Goal: Find specific page/section: Find specific page/section

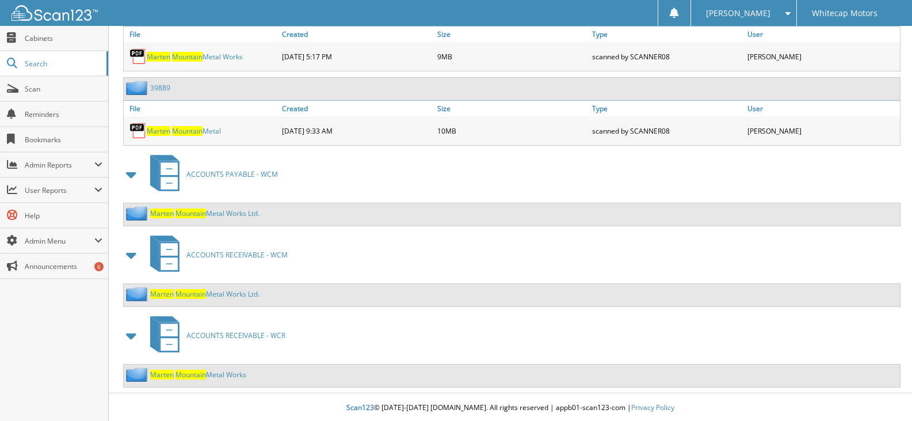
scroll to position [658, 0]
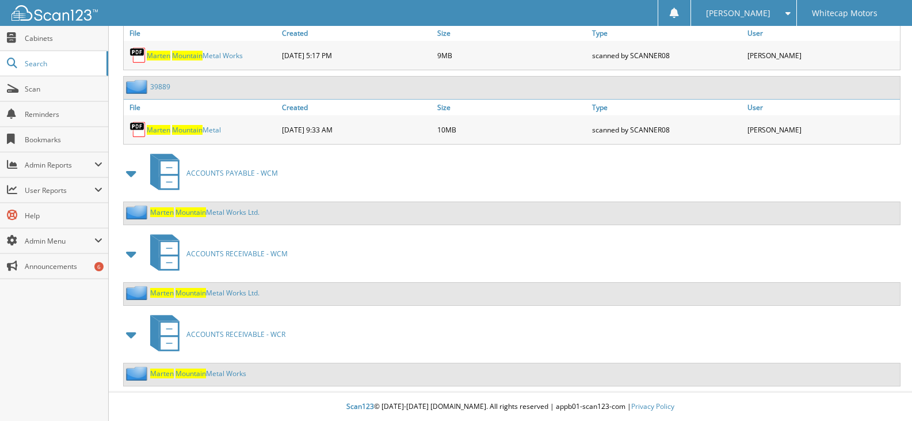
click at [212, 211] on link "Marten Mountain Metal Works Ltd." at bounding box center [204, 212] width 109 height 10
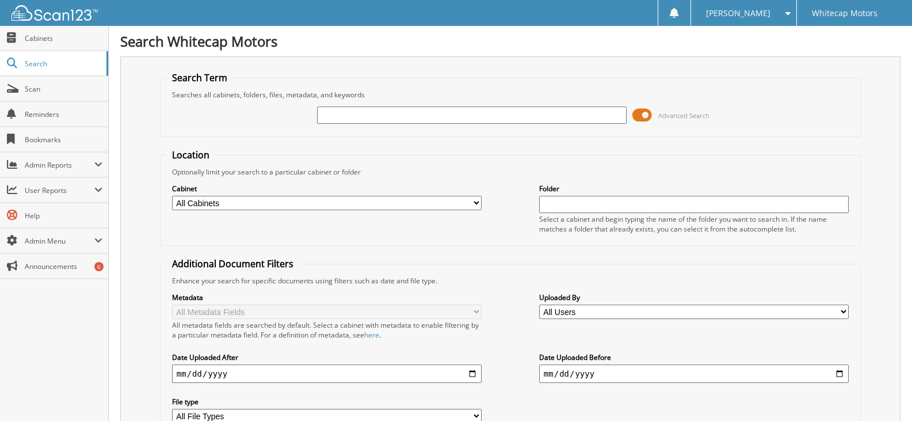
click at [381, 110] on input "text" at bounding box center [472, 115] width 310 height 17
type input "marten mountain"
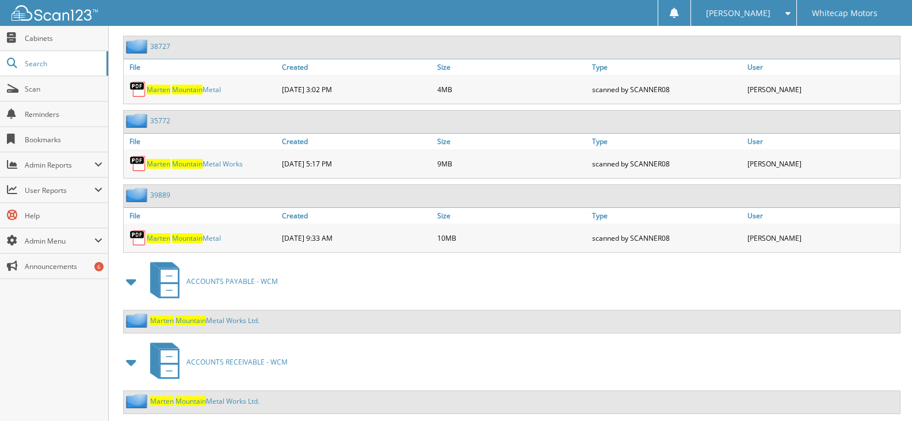
scroll to position [576, 0]
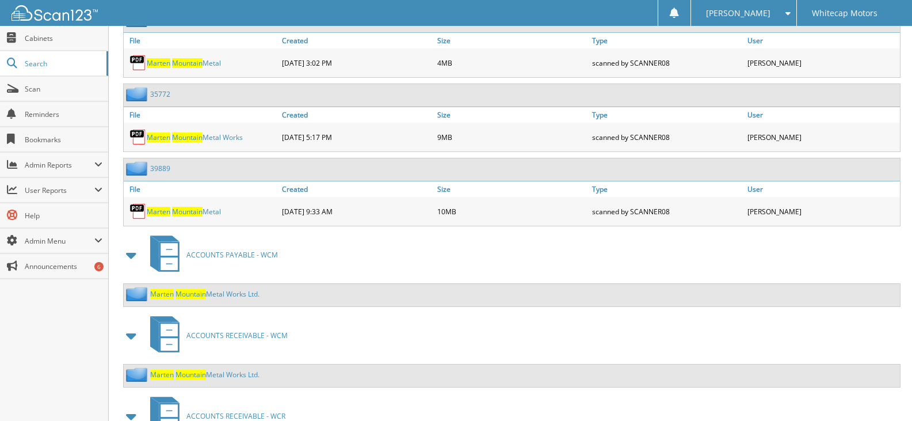
click at [199, 295] on span "Mountain" at bounding box center [191, 294] width 31 height 10
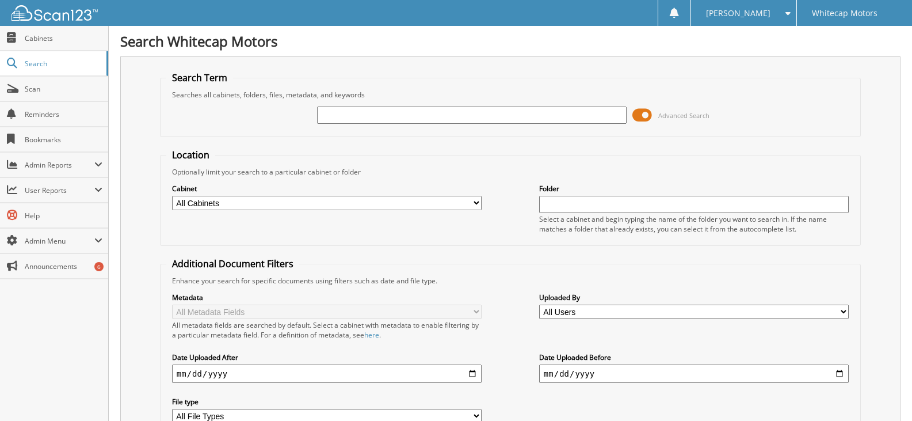
click at [352, 113] on input "text" at bounding box center [472, 115] width 310 height 17
type input "crystal cool"
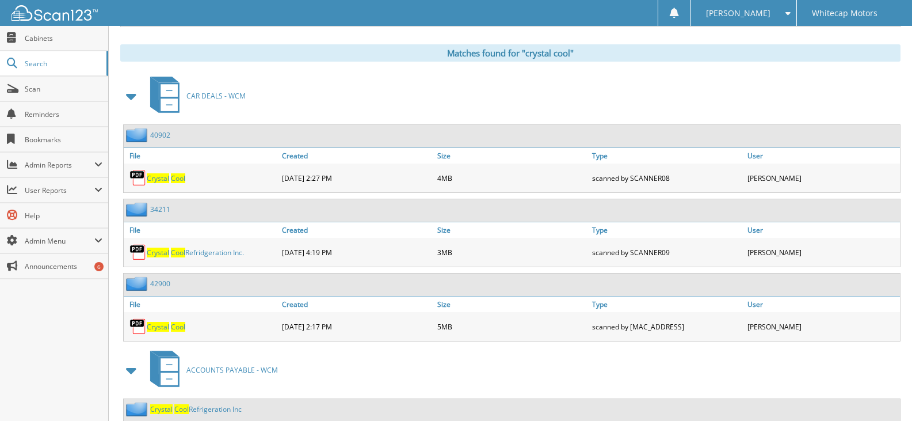
scroll to position [497, 0]
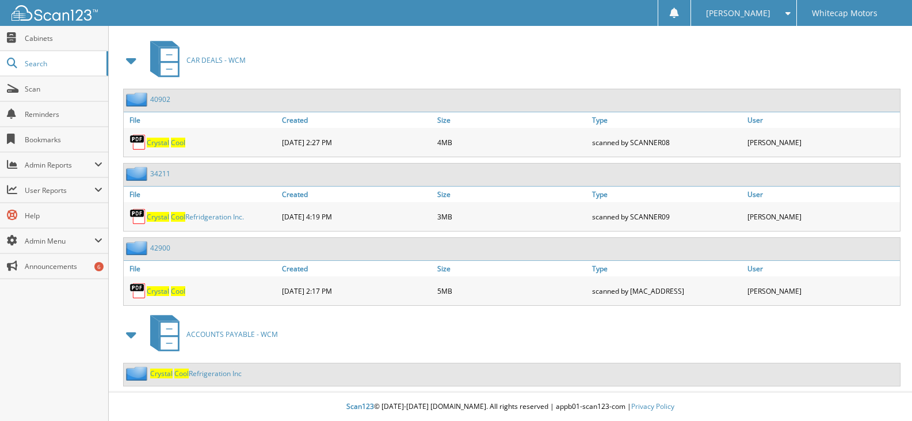
click at [208, 373] on link "Crystal Cool Refrigeration Inc" at bounding box center [196, 373] width 92 height 10
